Goal: Task Accomplishment & Management: Manage account settings

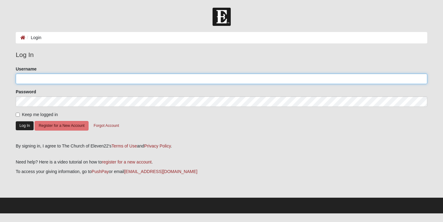
type input "aknixon"
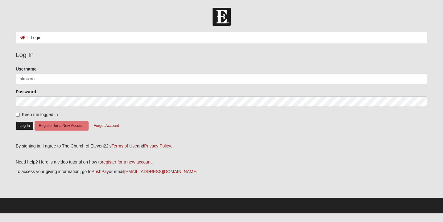
click at [22, 129] on button "Log In" at bounding box center [25, 125] width 18 height 9
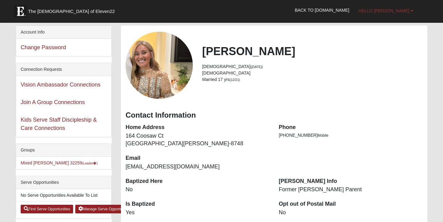
click at [410, 9] on link "Hello [PERSON_NAME]" at bounding box center [386, 10] width 64 height 15
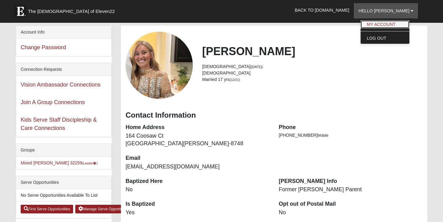
click at [384, 24] on link "My Account" at bounding box center [384, 24] width 49 height 8
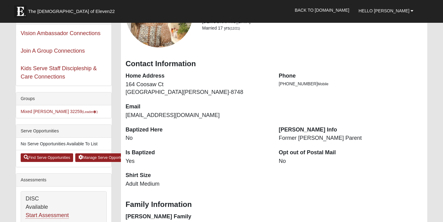
scroll to position [79, 0]
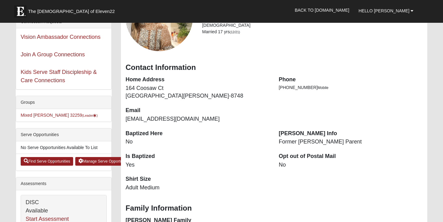
scroll to position [48, 0]
